Goal: Complete application form: Complete application form

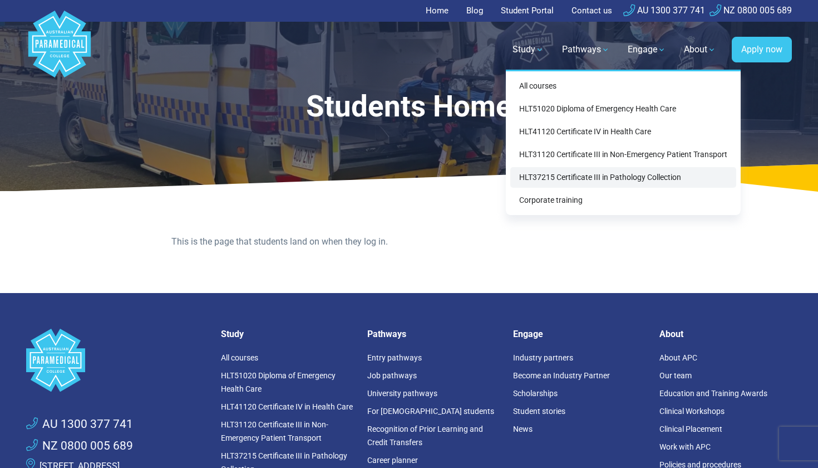
click at [539, 180] on link "HLT37215 Certificate III in Pathology Collection" at bounding box center [624, 177] width 226 height 21
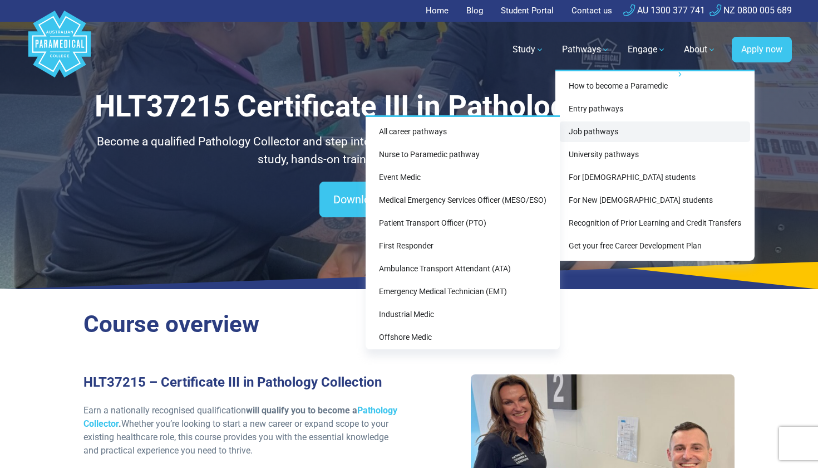
click at [596, 134] on link "Job pathways" at bounding box center [655, 131] width 190 height 21
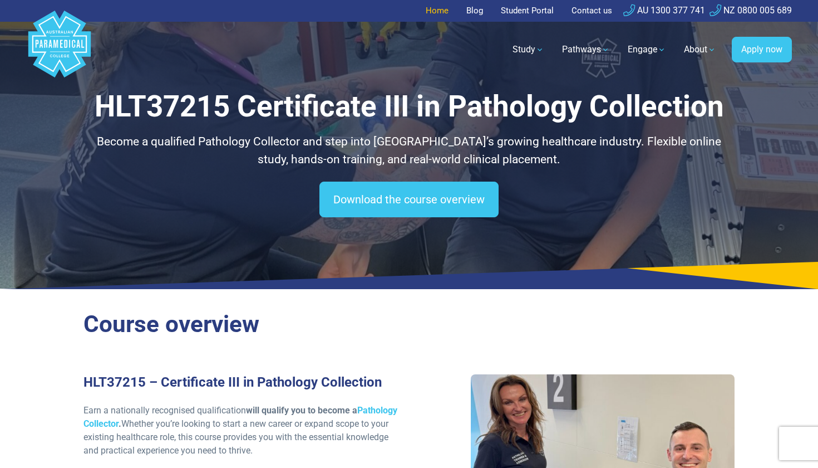
click at [440, 10] on link "Home" at bounding box center [441, 11] width 30 height 22
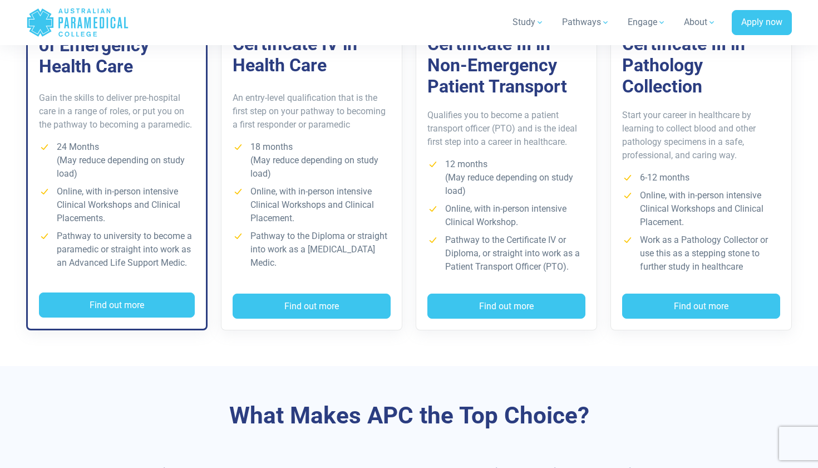
scroll to position [1122, 0]
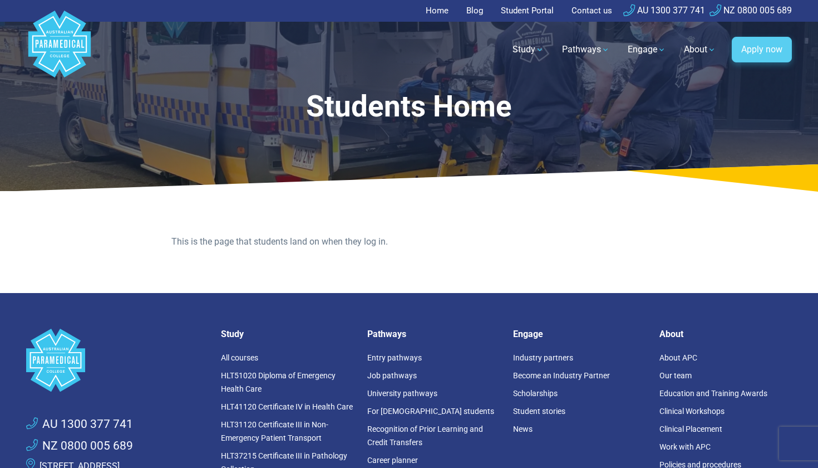
click at [747, 48] on link "Apply now" at bounding box center [762, 50] width 60 height 26
